Goal: Information Seeking & Learning: Understand process/instructions

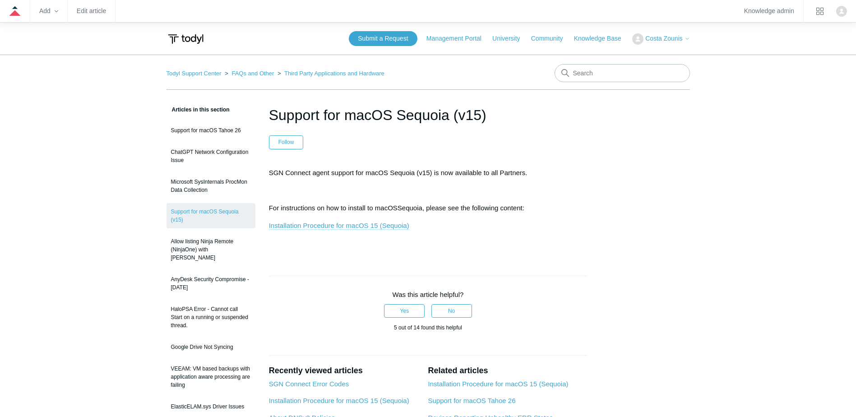
drag, startPoint x: 401, startPoint y: 228, endPoint x: 391, endPoint y: 227, distance: 9.5
click at [400, 228] on link "Installation Procedure for macOS 15 (Sequoia)" at bounding box center [339, 226] width 140 height 8
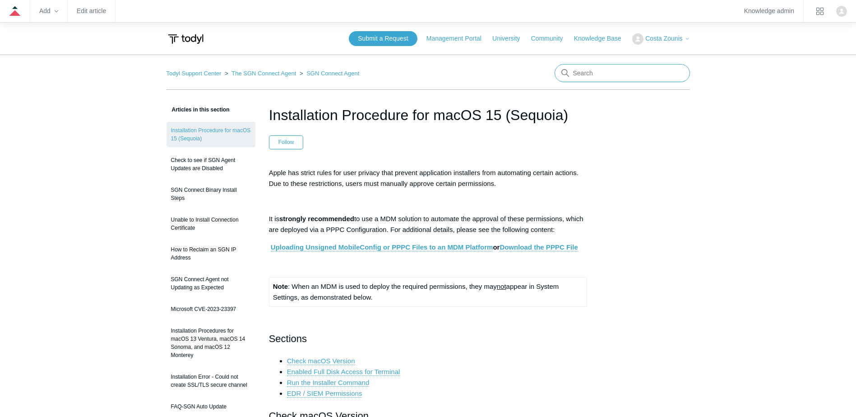
click at [586, 78] on input "Search" at bounding box center [621, 73] width 135 height 18
type input "pppc"
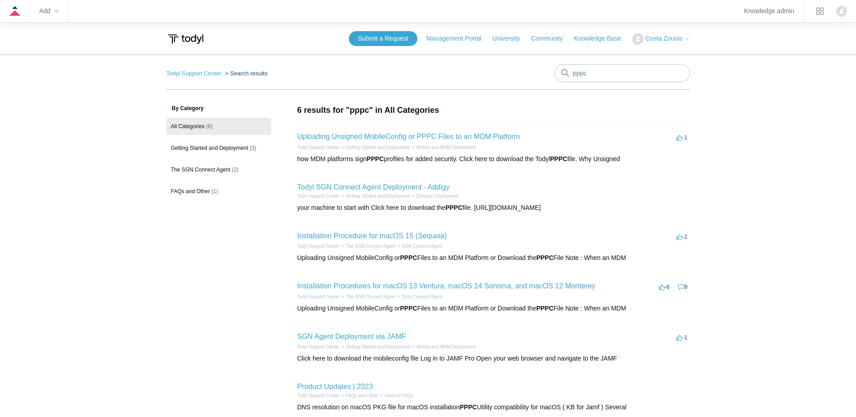
click at [389, 131] on li "Uploading Unsigned MobileConfig or PPPC Files to an MDM Platform -1 votes -1 To…" at bounding box center [493, 147] width 392 height 51
click at [467, 135] on link "Uploading Unsigned MobileConfig or PPPC Files to an MDM Platform" at bounding box center [408, 137] width 223 height 8
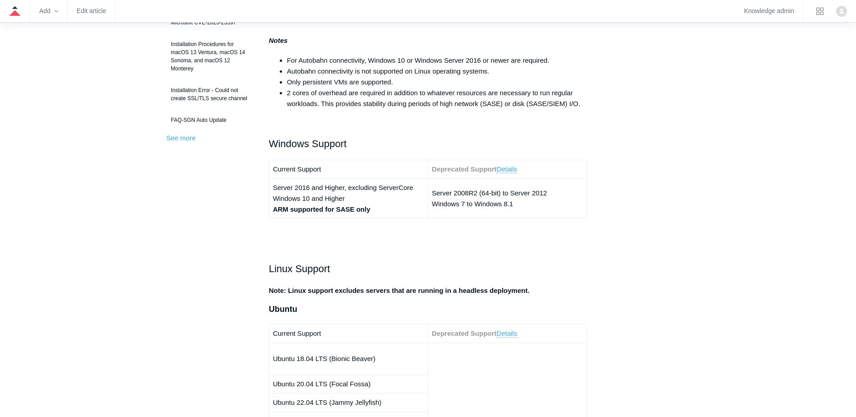
scroll to position [271, 0]
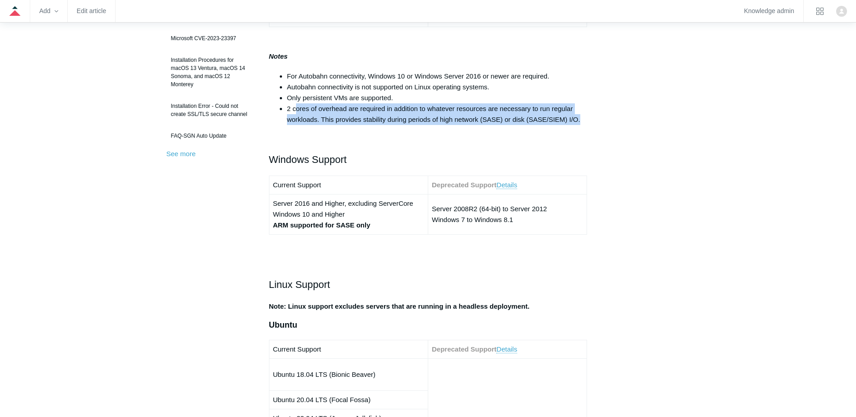
drag, startPoint x: 431, startPoint y: 110, endPoint x: 604, endPoint y: 123, distance: 172.8
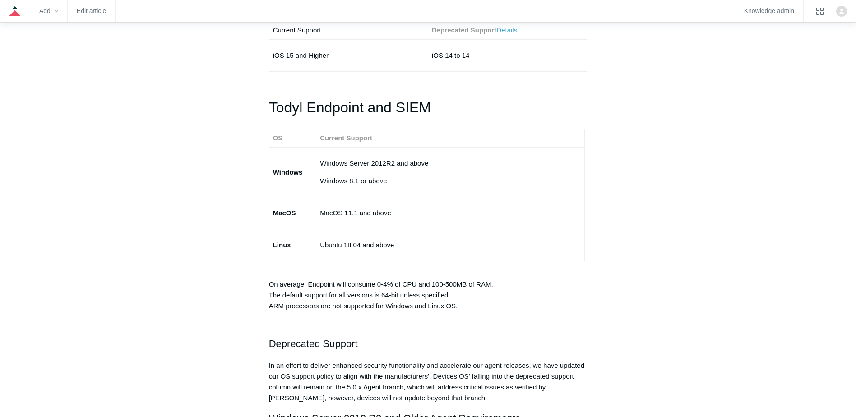
scroll to position [1579, 0]
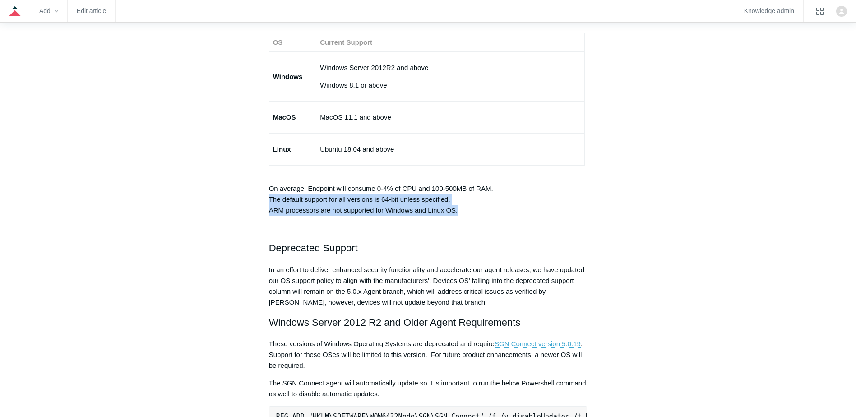
drag, startPoint x: 258, startPoint y: 203, endPoint x: 482, endPoint y: 209, distance: 224.3
click at [482, 209] on article "Minimum Requirements Follow Not yet followed by anyone The SGN Connect Agent ca…" at bounding box center [428, 53] width 346 height 3057
click at [481, 211] on p "On average, Endpoint will consume 0-4% of CPU and 100-500MB of RAM. The default…" at bounding box center [428, 193] width 318 height 43
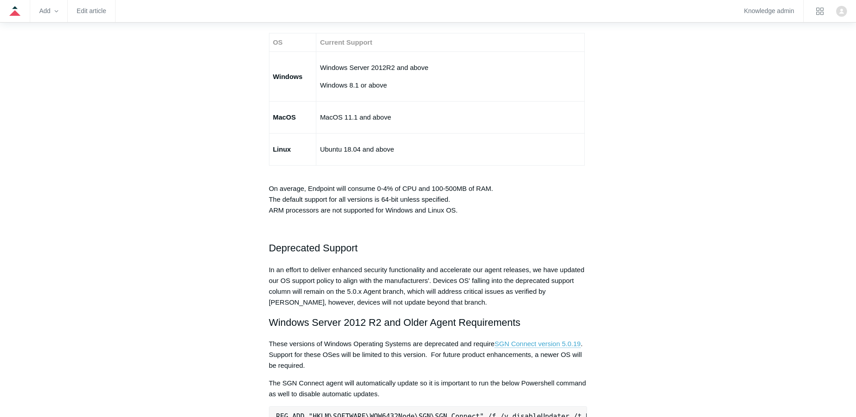
click at [449, 208] on p "On average, Endpoint will consume 0-4% of CPU and 100-500MB of RAM. The default…" at bounding box center [428, 193] width 318 height 43
drag, startPoint x: 462, startPoint y: 208, endPoint x: 262, endPoint y: 212, distance: 199.9
click at [262, 212] on article "Minimum Requirements Follow Not yet followed by anyone The SGN Connect Agent ca…" at bounding box center [428, 53] width 346 height 3057
drag, startPoint x: 262, startPoint y: 212, endPoint x: 375, endPoint y: 205, distance: 113.4
click at [375, 205] on p "On average, Endpoint will consume 0-4% of CPU and 100-500MB of RAM. The default…" at bounding box center [428, 193] width 318 height 43
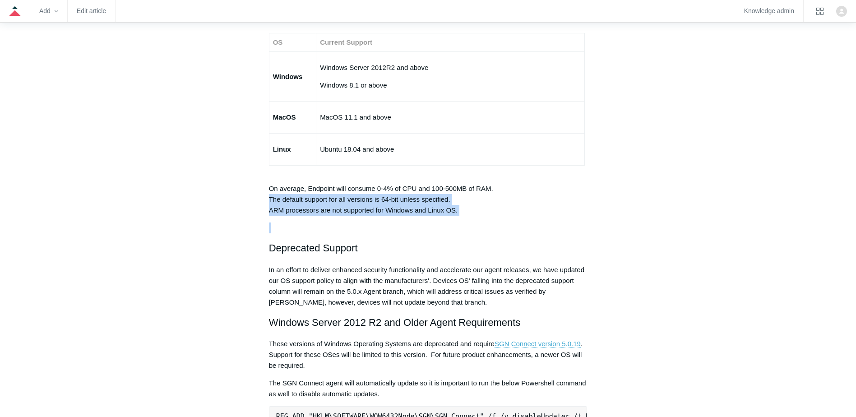
drag, startPoint x: 453, startPoint y: 204, endPoint x: 310, endPoint y: 217, distance: 144.1
drag, startPoint x: 310, startPoint y: 217, endPoint x: 315, endPoint y: 219, distance: 5.1
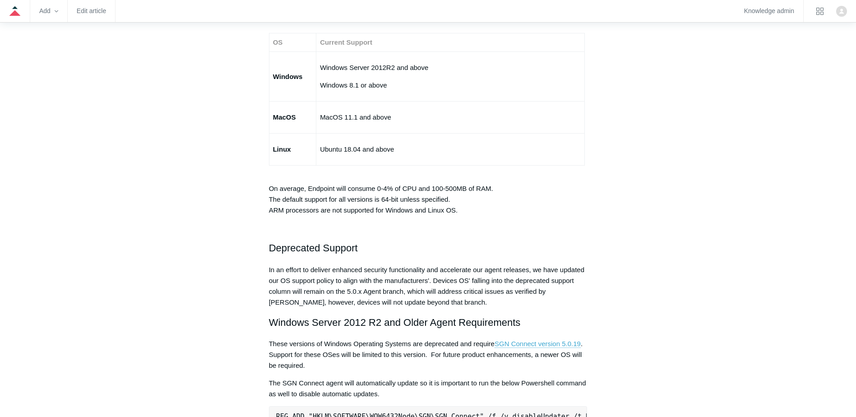
click at [258, 196] on article "Minimum Requirements Follow Not yet followed by anyone The SGN Connect Agent ca…" at bounding box center [428, 53] width 346 height 3057
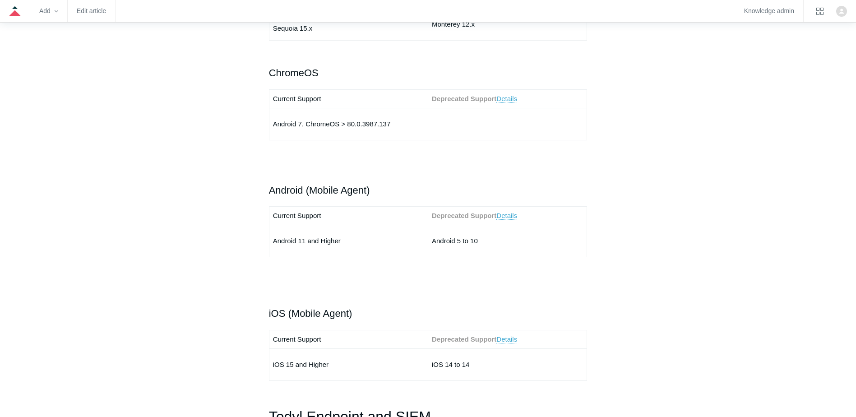
scroll to position [1173, 0]
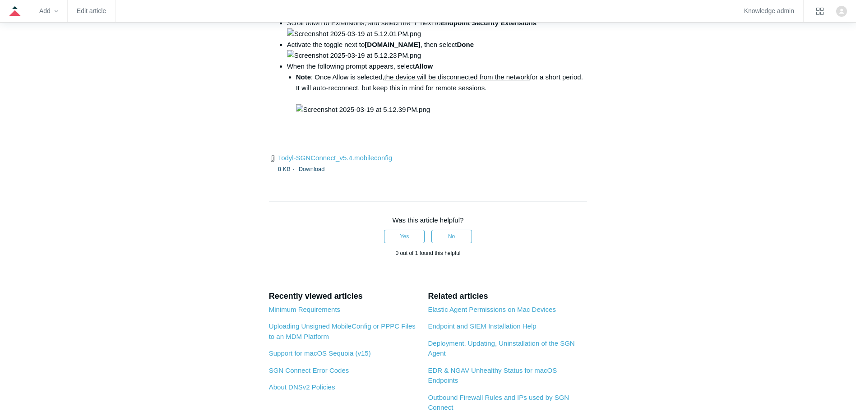
scroll to position [1308, 0]
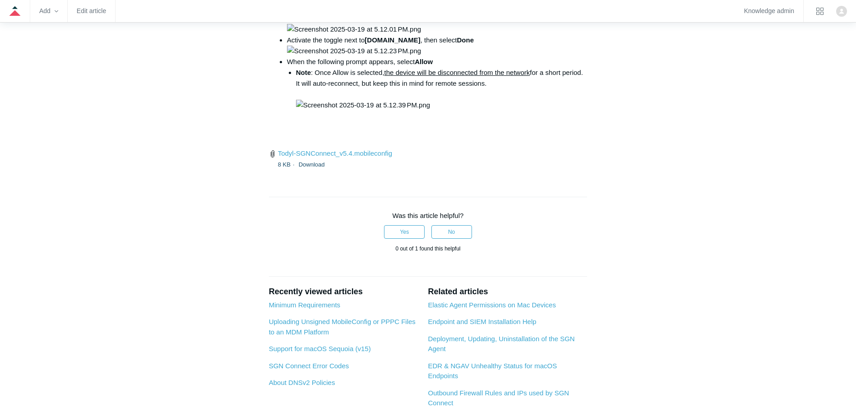
drag, startPoint x: 394, startPoint y: 228, endPoint x: 535, endPoint y: 226, distance: 140.8
copy code "open /Library/PrivilegedHelperTools/"
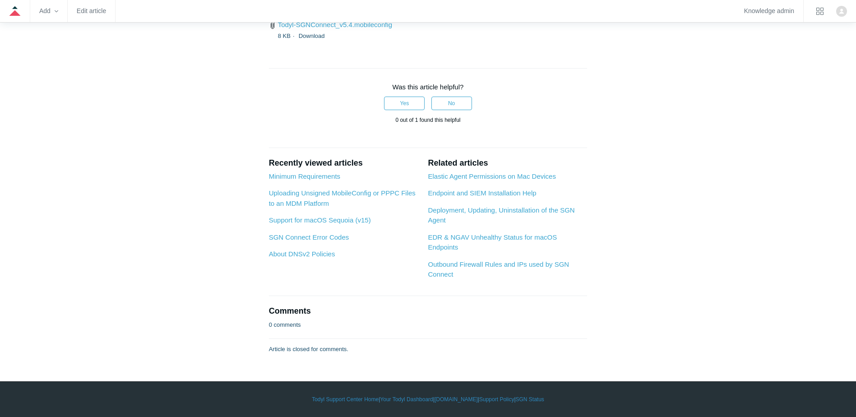
scroll to position [1805, 0]
drag, startPoint x: 273, startPoint y: 104, endPoint x: 571, endPoint y: 141, distance: 300.0
drag, startPoint x: 276, startPoint y: 179, endPoint x: 279, endPoint y: 171, distance: 8.3
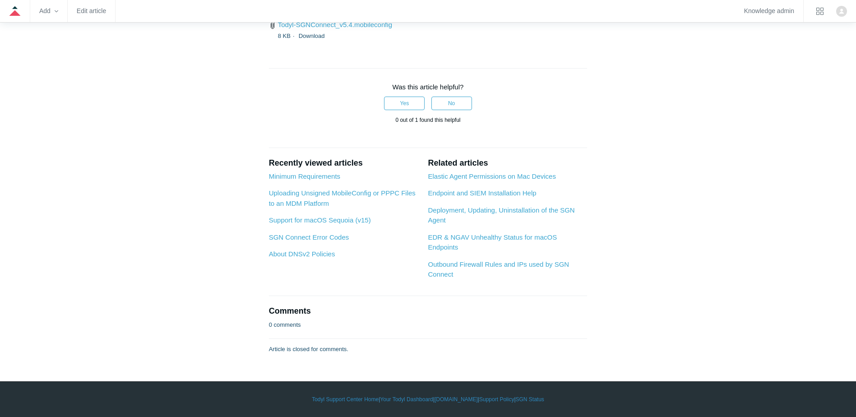
drag, startPoint x: 324, startPoint y: 164, endPoint x: 590, endPoint y: 173, distance: 266.3
drag, startPoint x: 590, startPoint y: 173, endPoint x: 459, endPoint y: 161, distance: 131.4
drag, startPoint x: 276, startPoint y: 174, endPoint x: 582, endPoint y: 178, distance: 306.8
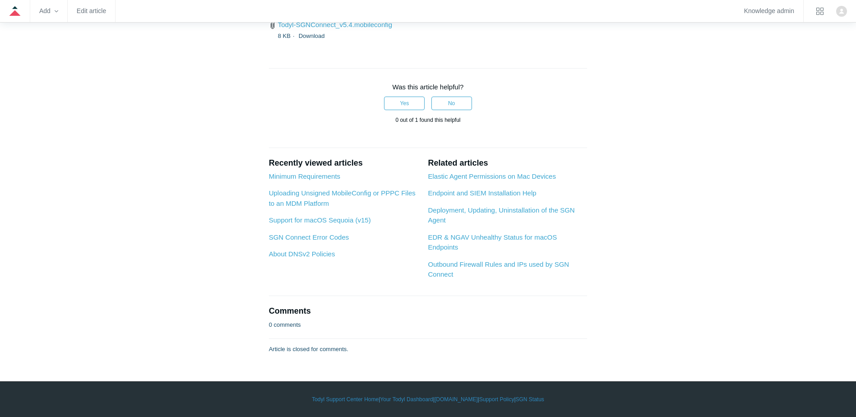
drag, startPoint x: 582, startPoint y: 178, endPoint x: 493, endPoint y: 194, distance: 90.7
drag, startPoint x: 281, startPoint y: 216, endPoint x: 487, endPoint y: 239, distance: 207.5
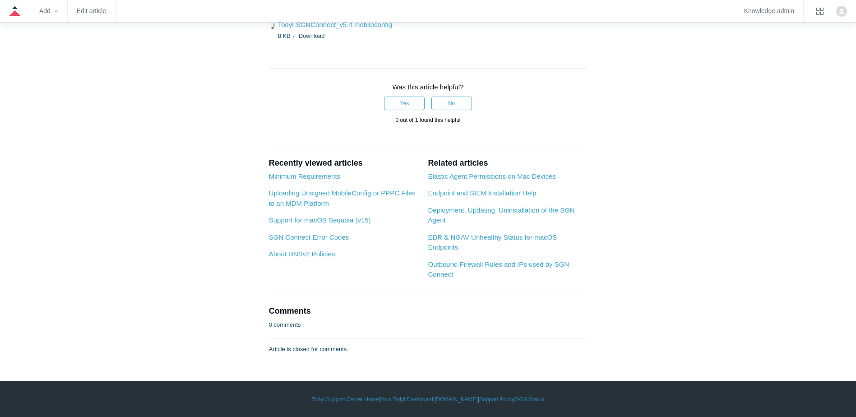
drag, startPoint x: 301, startPoint y: 213, endPoint x: 517, endPoint y: 216, distance: 216.6
drag, startPoint x: 517, startPoint y: 216, endPoint x: 462, endPoint y: 222, distance: 56.3
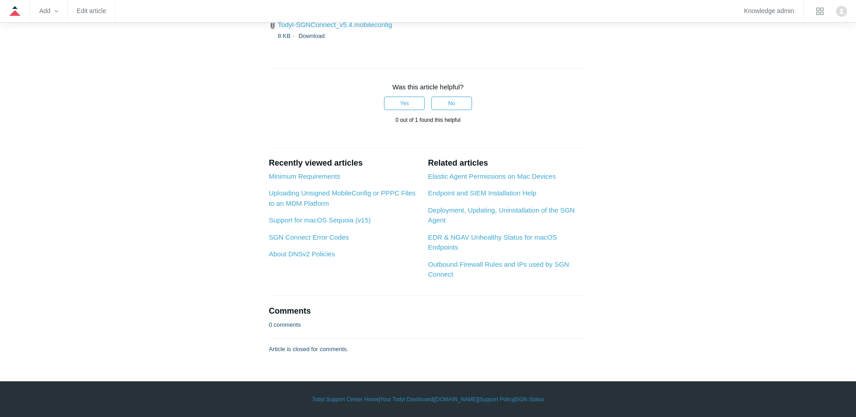
drag, startPoint x: 397, startPoint y: 213, endPoint x: 552, endPoint y: 225, distance: 155.6
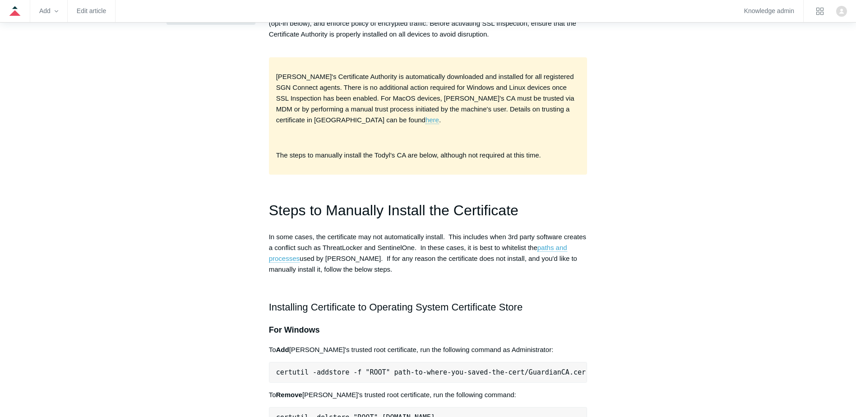
scroll to position [271, 0]
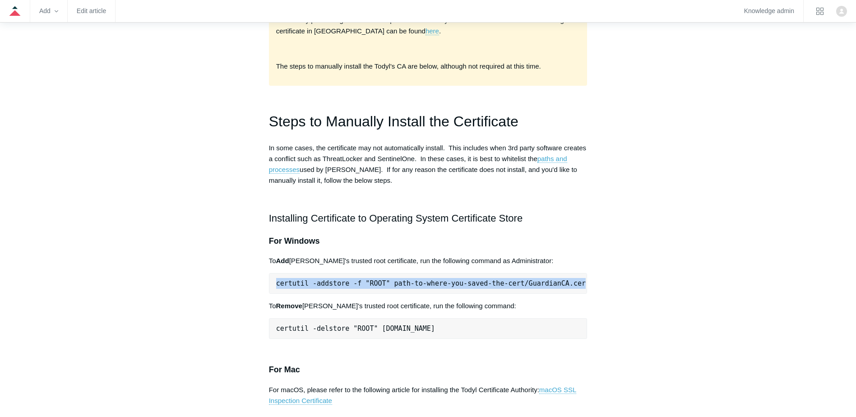
drag, startPoint x: 270, startPoint y: 266, endPoint x: 578, endPoint y: 256, distance: 308.3
click at [578, 273] on pre "certutil -addstore -f "ROOT" path-to-where-you-saved-the-cert/GuardianCA.cer" at bounding box center [428, 283] width 318 height 21
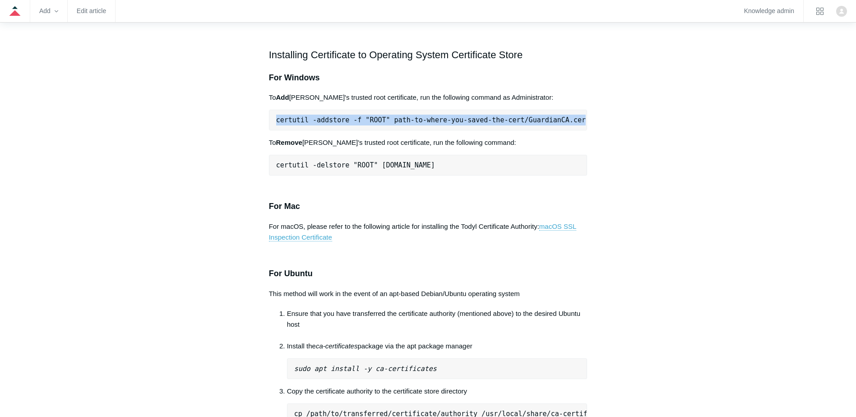
scroll to position [496, 0]
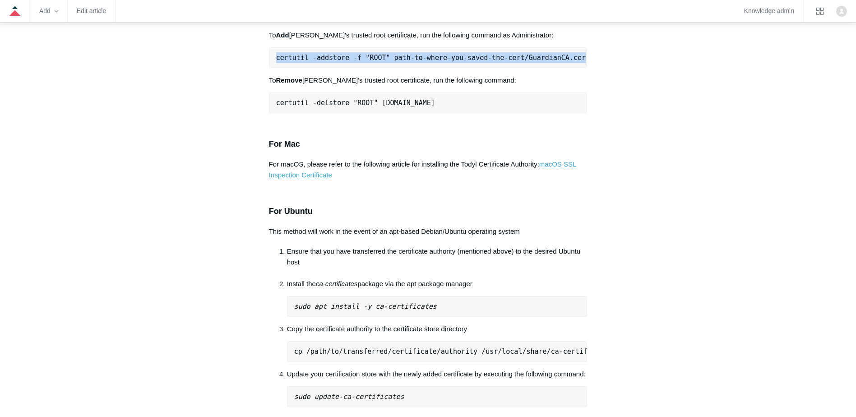
click at [556, 160] on link "macOS SSL Inspection Certificate" at bounding box center [423, 169] width 308 height 19
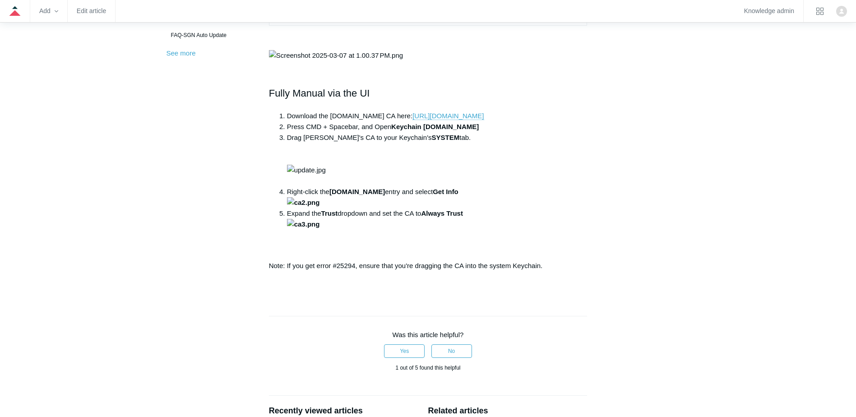
scroll to position [451, 0]
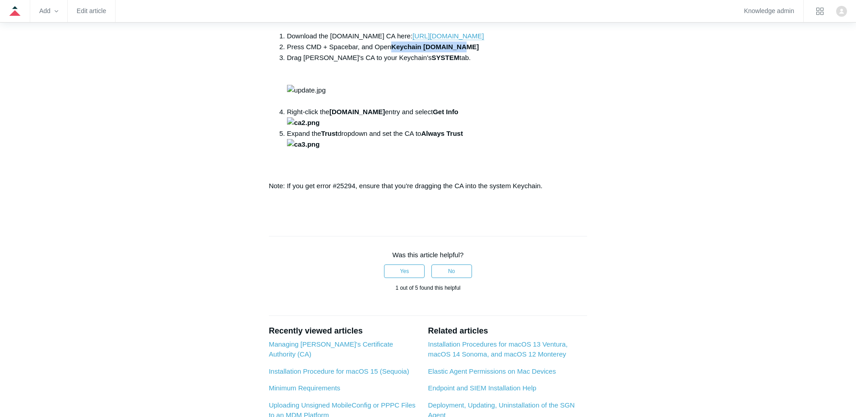
drag, startPoint x: 476, startPoint y: 223, endPoint x: 392, endPoint y: 226, distance: 84.9
click at [392, 52] on li "Press CMD + Spacebar, and Open Keychain [DOMAIN_NAME]" at bounding box center [437, 47] width 300 height 11
drag, startPoint x: 392, startPoint y: 226, endPoint x: 517, endPoint y: 232, distance: 125.1
click at [517, 106] on li "Drag [PERSON_NAME]'s CA to your Keychain's SYSTEM tab." at bounding box center [437, 79] width 300 height 54
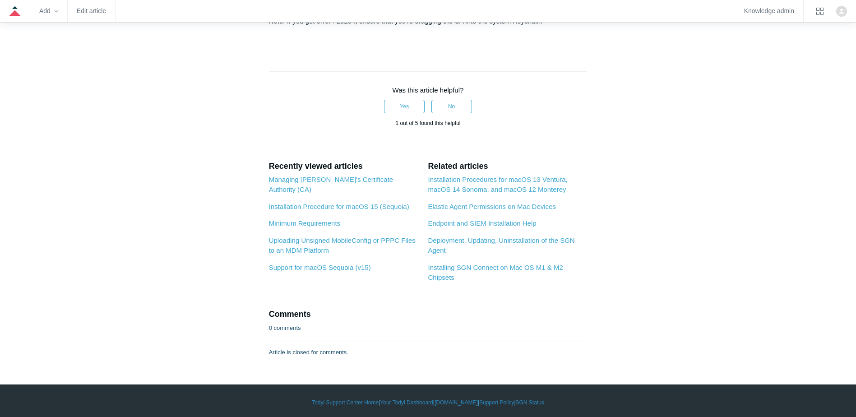
scroll to position [632, 0]
